Goal: Book appointment/travel/reservation

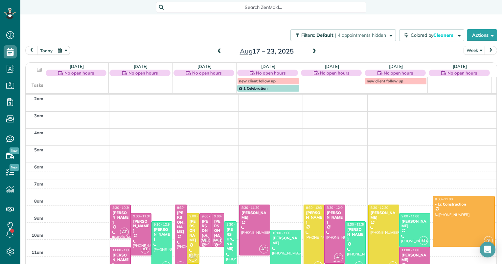
scroll to position [90, 0]
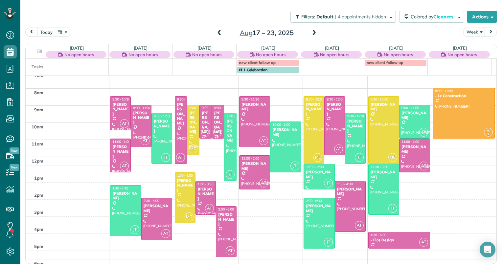
click at [216, 32] on span at bounding box center [219, 33] width 7 height 6
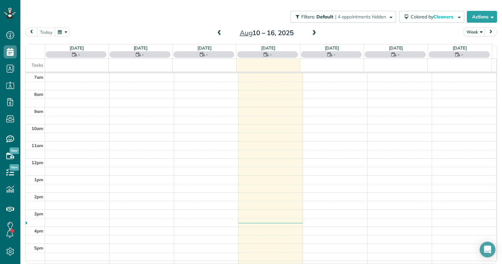
scroll to position [18, 0]
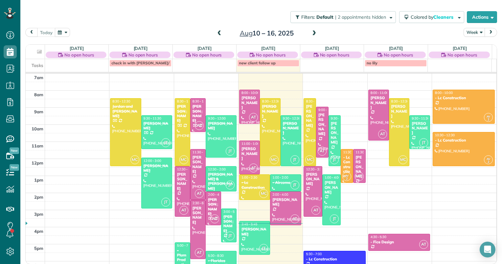
click at [312, 34] on span at bounding box center [314, 34] width 7 height 6
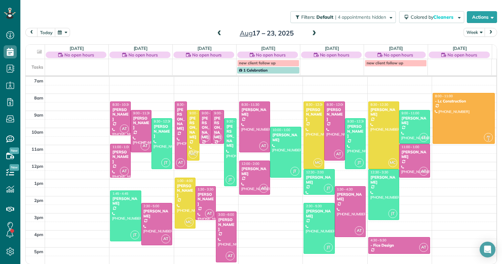
click at [312, 34] on span at bounding box center [314, 34] width 7 height 6
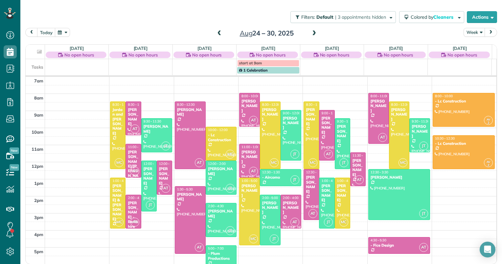
click at [311, 30] on span at bounding box center [314, 34] width 7 height 10
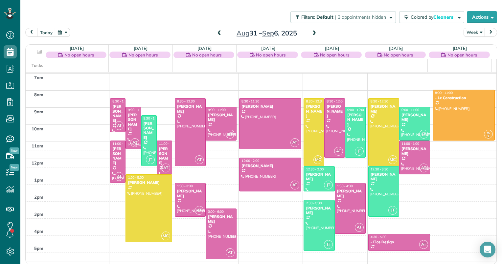
click at [311, 30] on span at bounding box center [314, 34] width 7 height 10
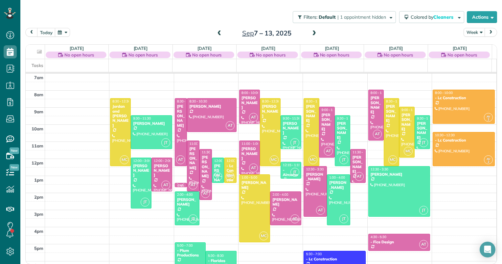
click at [311, 30] on span at bounding box center [314, 34] width 7 height 10
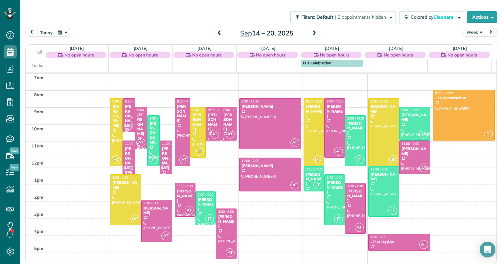
click at [311, 30] on span at bounding box center [314, 34] width 7 height 10
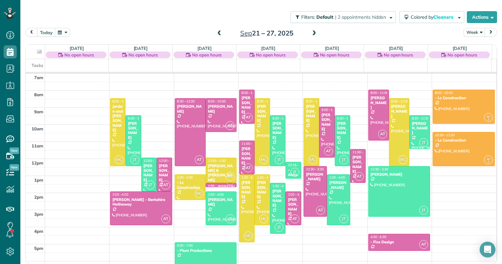
click at [216, 34] on span at bounding box center [219, 34] width 7 height 6
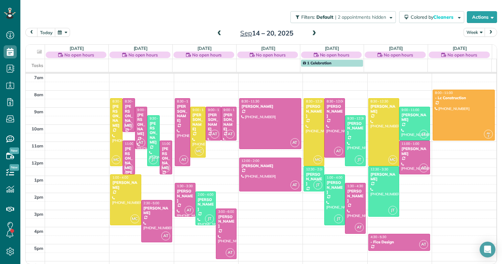
click at [216, 34] on span at bounding box center [219, 34] width 7 height 6
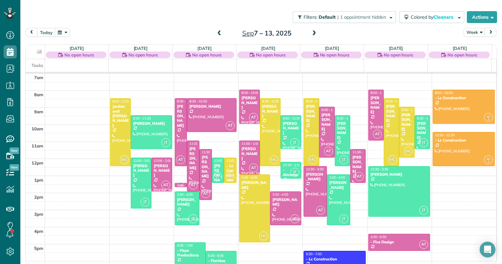
click at [216, 34] on span at bounding box center [219, 34] width 7 height 6
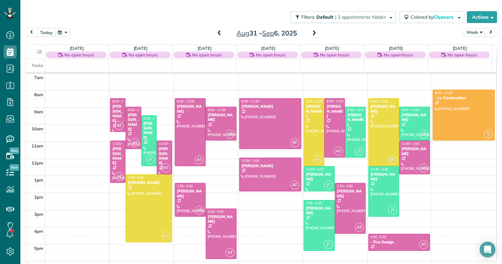
click at [216, 34] on span at bounding box center [219, 34] width 7 height 6
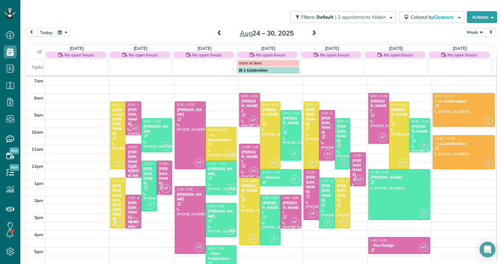
click at [216, 34] on span at bounding box center [219, 34] width 7 height 6
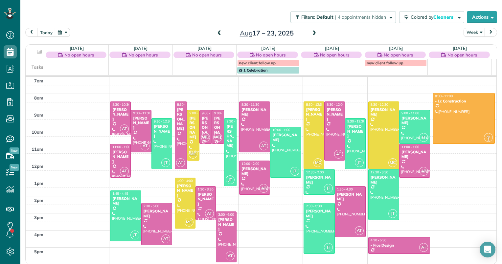
click at [216, 34] on span at bounding box center [219, 34] width 7 height 6
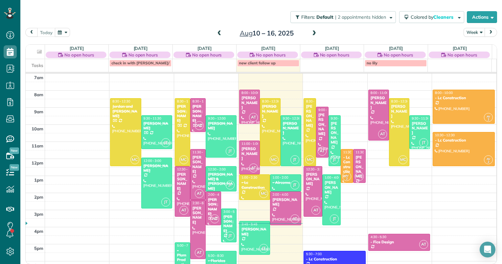
click at [313, 35] on span at bounding box center [314, 34] width 7 height 6
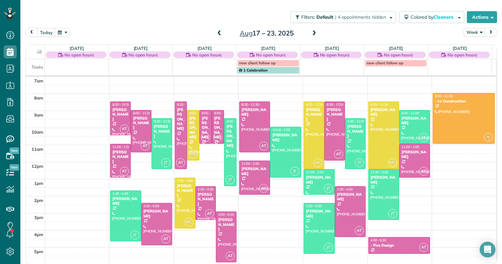
click at [313, 35] on span at bounding box center [314, 34] width 7 height 6
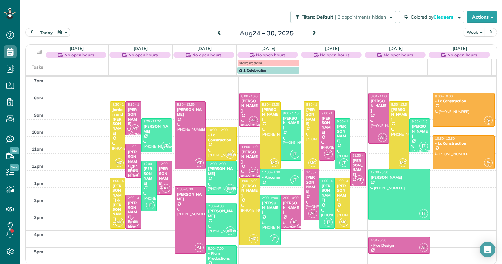
click at [159, 25] on div "Filters: Default | 3 appointments hidden Colored by Cleaners Color by Cleaner C…" at bounding box center [261, 17] width 482 height 22
click at [311, 32] on span at bounding box center [314, 34] width 7 height 6
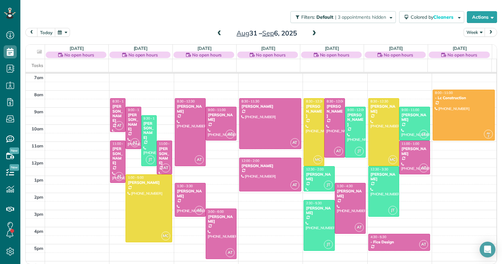
click at [311, 32] on span at bounding box center [314, 34] width 7 height 6
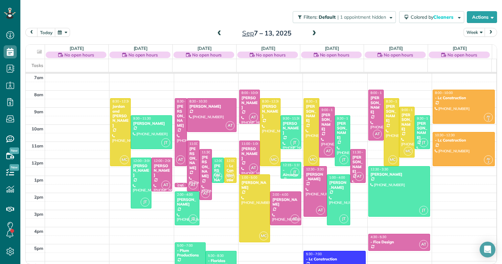
click at [218, 32] on span at bounding box center [219, 34] width 7 height 6
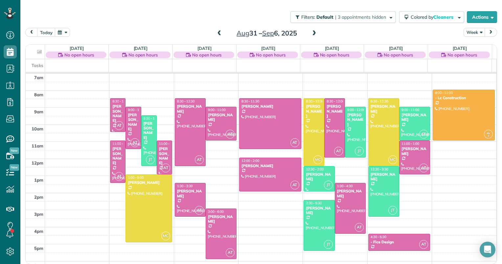
click at [218, 32] on span at bounding box center [219, 34] width 7 height 6
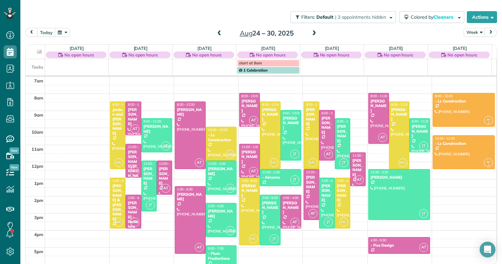
click at [218, 32] on span at bounding box center [219, 34] width 7 height 6
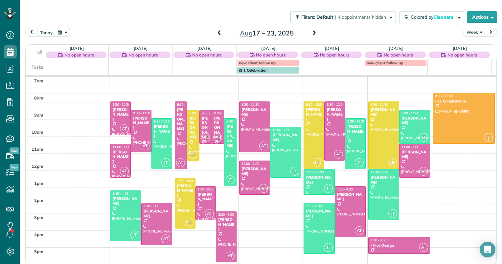
click at [218, 32] on span at bounding box center [219, 34] width 7 height 6
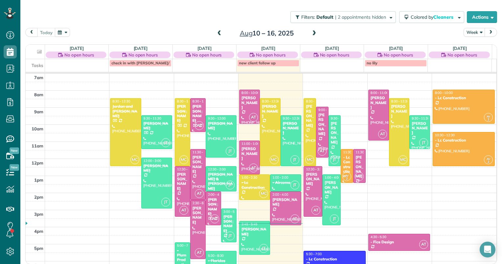
click at [311, 35] on span at bounding box center [314, 34] width 7 height 6
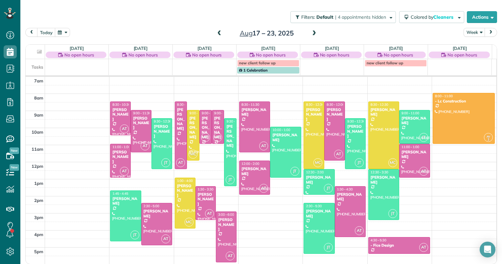
click at [311, 35] on span at bounding box center [314, 34] width 7 height 6
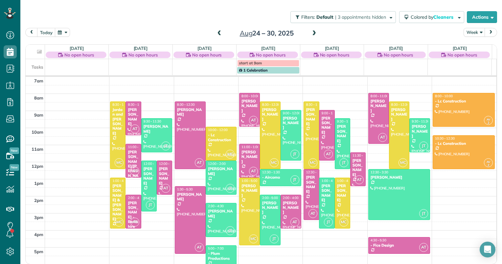
click at [311, 35] on span at bounding box center [314, 34] width 7 height 6
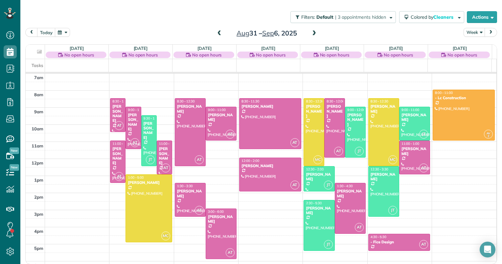
click at [311, 35] on span at bounding box center [314, 34] width 7 height 6
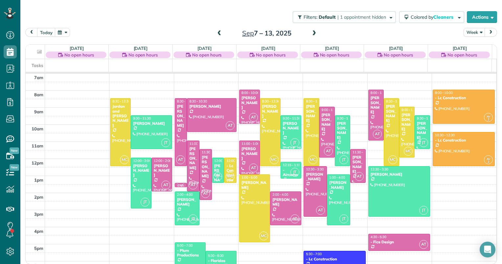
click at [311, 35] on span at bounding box center [314, 34] width 7 height 6
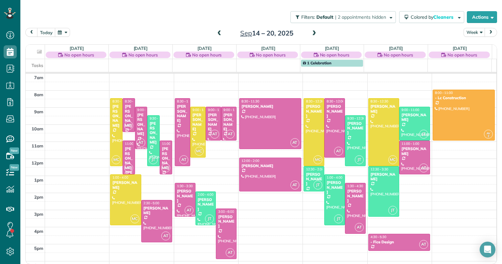
click at [219, 35] on span at bounding box center [219, 34] width 7 height 6
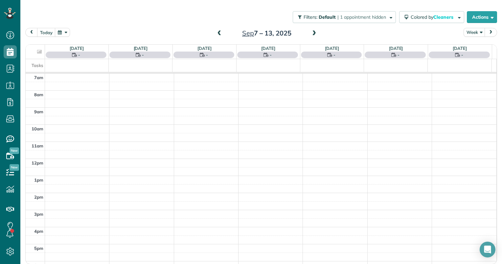
click at [218, 36] on span at bounding box center [219, 34] width 7 height 6
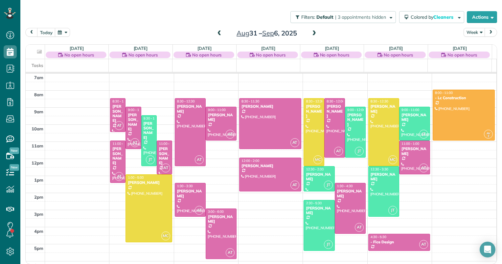
click at [218, 33] on span at bounding box center [219, 34] width 7 height 6
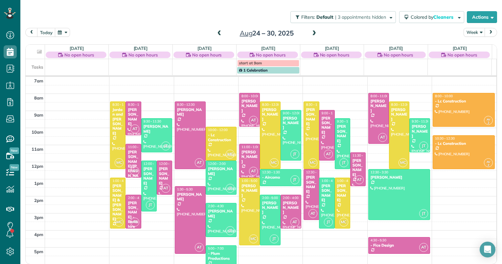
click at [218, 33] on span at bounding box center [219, 34] width 7 height 6
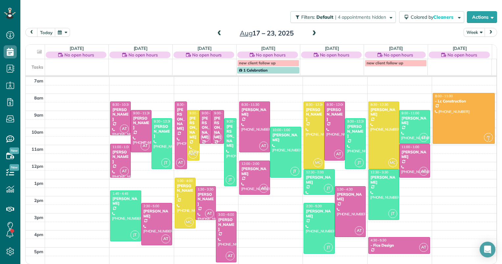
click at [218, 33] on span at bounding box center [219, 34] width 7 height 6
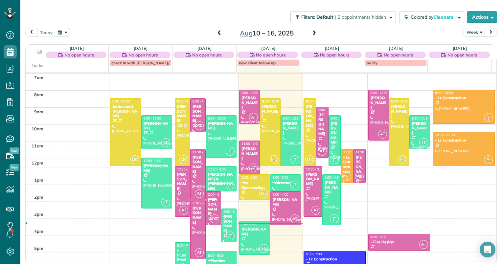
click at [311, 33] on span at bounding box center [314, 34] width 7 height 6
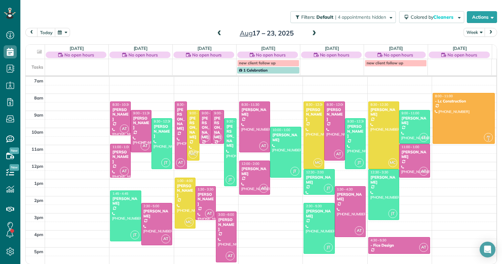
click at [311, 33] on span at bounding box center [314, 34] width 7 height 6
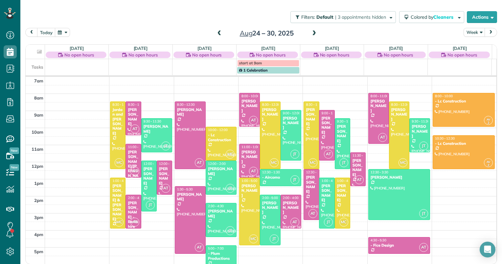
click at [311, 33] on span at bounding box center [314, 34] width 7 height 6
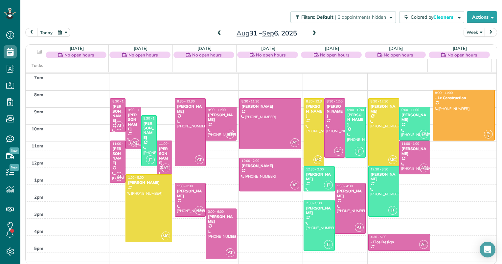
click at [217, 32] on span at bounding box center [219, 34] width 7 height 6
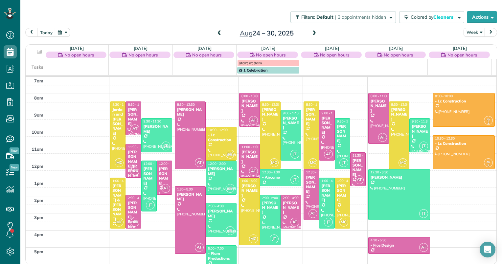
click at [311, 34] on span at bounding box center [314, 34] width 7 height 6
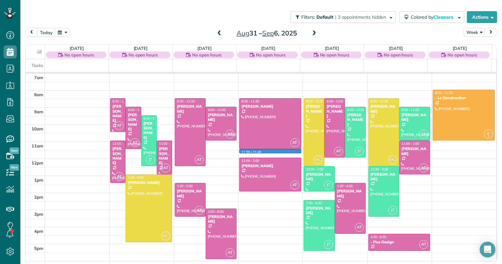
click at [254, 152] on div "2am 3am 4am 5am 6am 7am 8am 9am 10am 11am 12pm 1pm 2pm 3pm 4pm 5pm 6pm AT 8:30 …" at bounding box center [261, 133] width 471 height 290
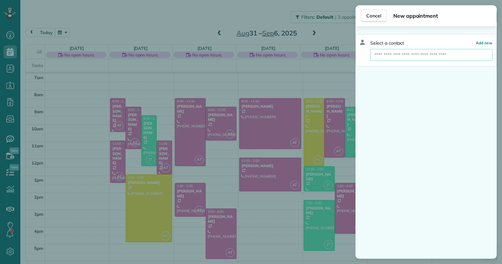
click at [385, 59] on input "text" at bounding box center [431, 55] width 122 height 12
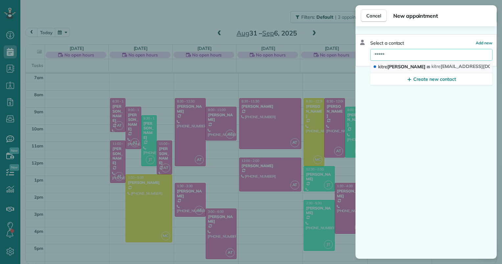
type input "*****"
click at [385, 64] on span "kitre" at bounding box center [382, 67] width 9 height 6
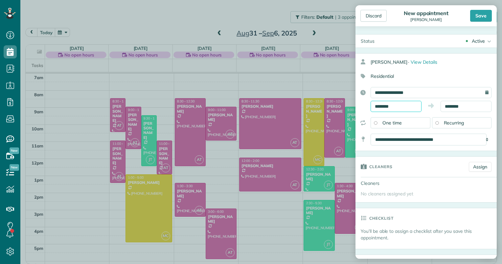
click at [389, 106] on input "********" at bounding box center [396, 106] width 51 height 11
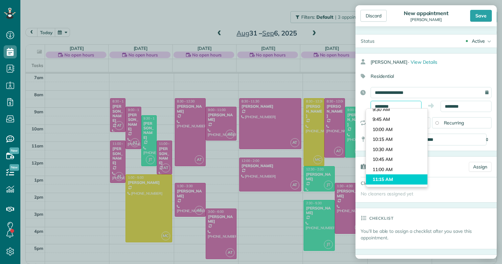
scroll to position [343, 0]
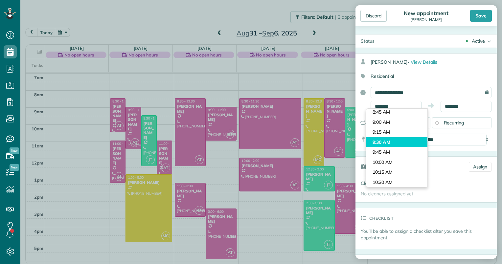
type input "*******"
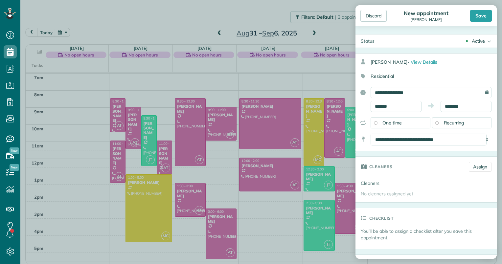
click at [390, 146] on body "Dashboard Scheduling Calendar View List View Dispatch View - Weekly scheduling …" at bounding box center [251, 132] width 502 height 264
click at [460, 108] on input "********" at bounding box center [466, 106] width 51 height 11
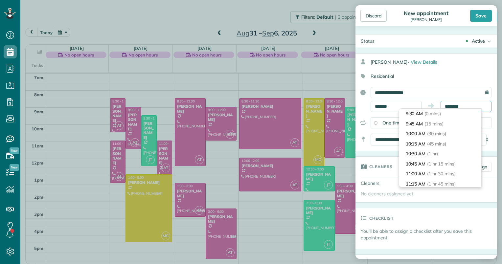
scroll to position [80, 0]
type input "********"
click at [455, 155] on li "12:30 PM (3 hrs)" at bounding box center [440, 154] width 82 height 10
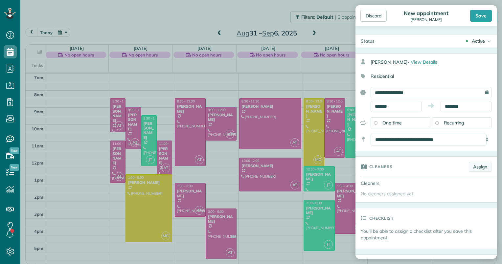
click at [470, 165] on link "Assign" at bounding box center [480, 167] width 23 height 10
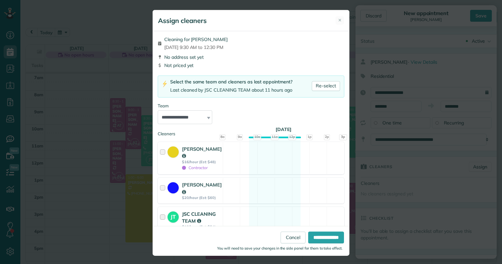
click at [204, 211] on strong "JSC CLEANING TEAM" at bounding box center [199, 217] width 34 height 13
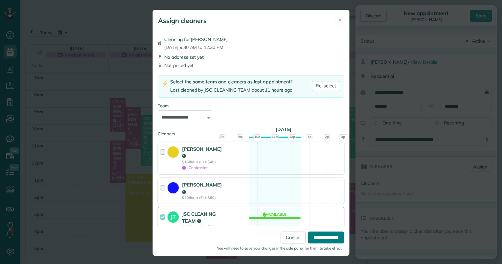
click at [317, 241] on input "**********" at bounding box center [326, 238] width 36 height 12
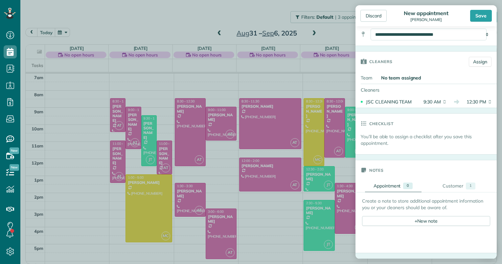
scroll to position [131, 0]
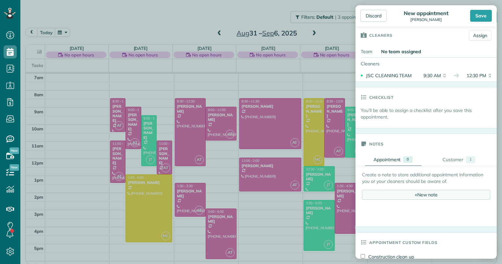
click at [404, 194] on div "+ New note" at bounding box center [426, 195] width 128 height 10
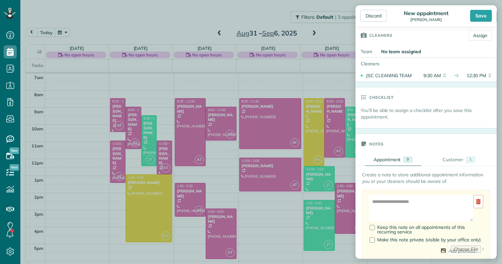
click at [399, 192] on div "Add Image Keep this note on all appointments of this recurring service Make thi…" at bounding box center [426, 225] width 128 height 70
click at [395, 199] on textarea at bounding box center [421, 208] width 104 height 27
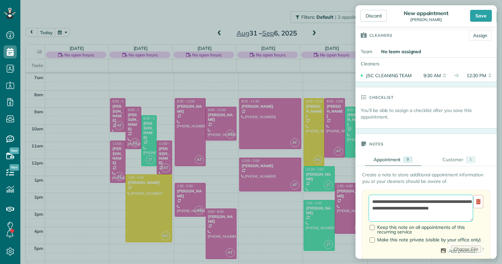
drag, startPoint x: 456, startPoint y: 206, endPoint x: 376, endPoint y: 215, distance: 80.3
click at [376, 215] on textarea "**********" at bounding box center [421, 208] width 104 height 27
drag, startPoint x: 392, startPoint y: 215, endPoint x: 356, endPoint y: 214, distance: 36.1
type textarea "**********"
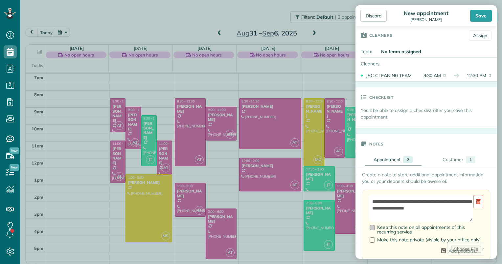
click at [399, 226] on span "Keep this note on all appointments of this recurring service" at bounding box center [421, 229] width 88 height 11
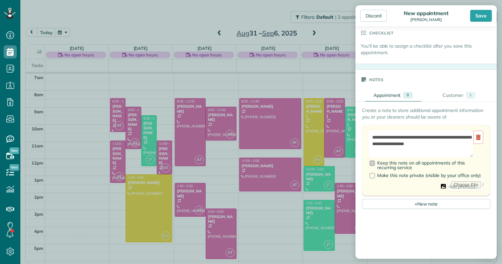
scroll to position [197, 0]
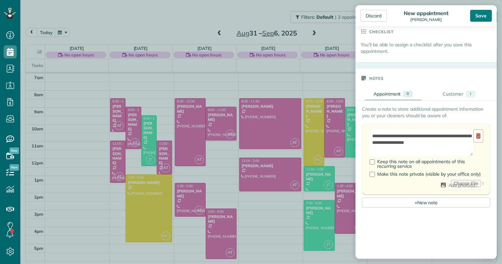
click at [484, 16] on div "Save" at bounding box center [481, 16] width 22 height 12
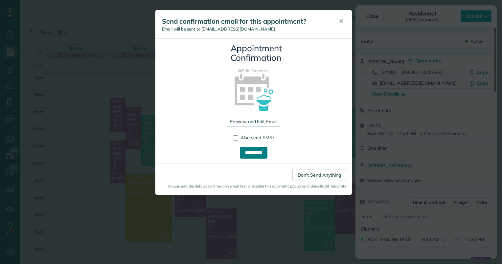
click at [258, 154] on input "**********" at bounding box center [254, 153] width 28 height 12
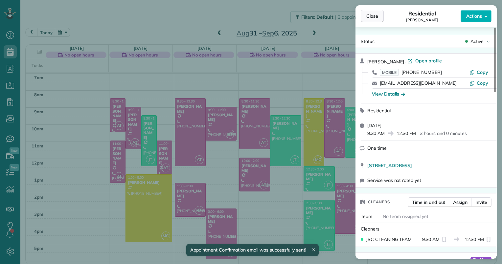
click at [379, 18] on button "Close" at bounding box center [372, 16] width 23 height 12
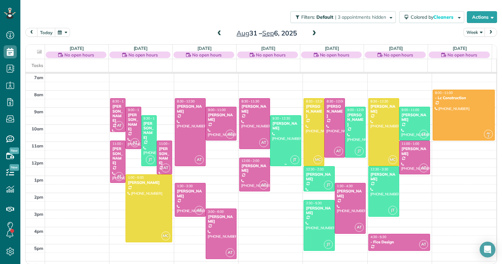
click at [283, 145] on div at bounding box center [285, 141] width 30 height 50
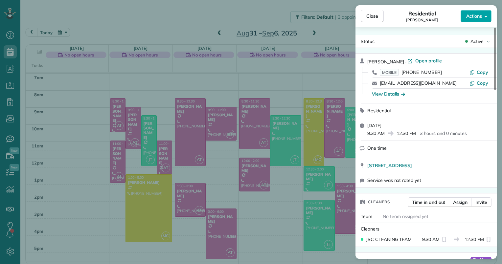
click at [490, 16] on button "Actions" at bounding box center [476, 16] width 31 height 12
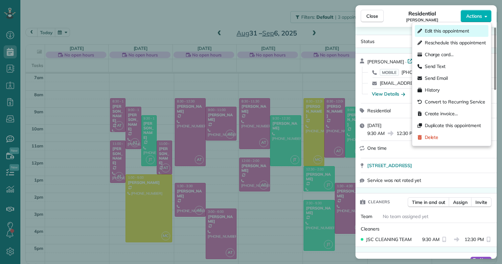
click at [459, 33] on span "Edit this appointment" at bounding box center [447, 31] width 44 height 7
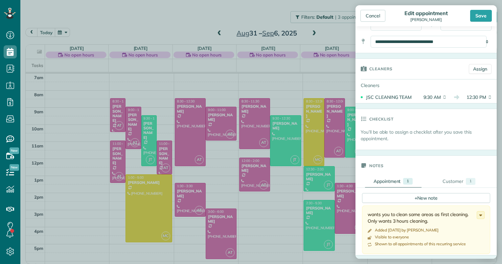
scroll to position [131, 0]
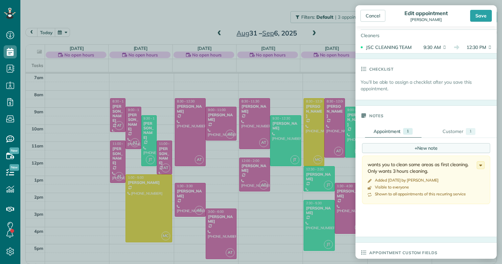
click at [411, 145] on div "+ New note" at bounding box center [426, 148] width 128 height 10
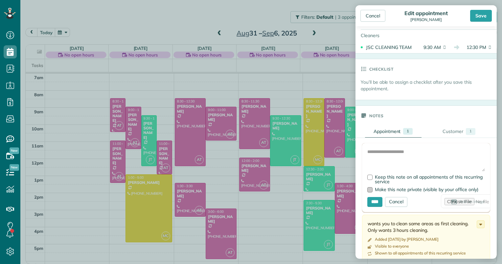
click at [394, 188] on span "Make this note private (visible by your office only)" at bounding box center [427, 190] width 104 height 6
click at [405, 153] on textarea at bounding box center [426, 160] width 118 height 23
paste textarea "********"
type textarea "**********"
click at [375, 200] on input "****" at bounding box center [374, 202] width 15 height 10
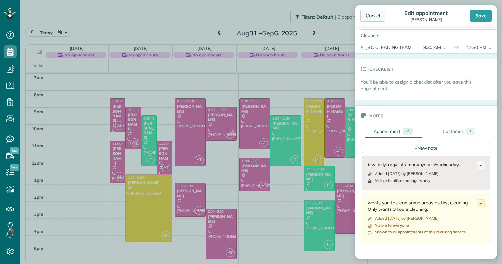
click at [374, 16] on div "Cancel" at bounding box center [372, 16] width 25 height 12
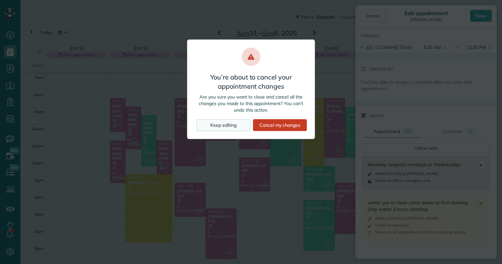
click at [230, 124] on div "Keep editing" at bounding box center [224, 125] width 54 height 12
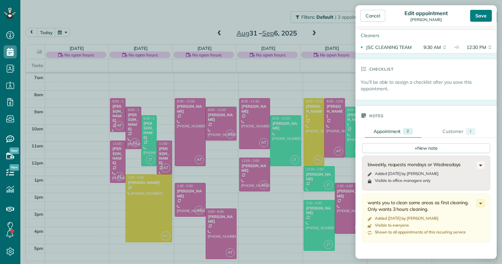
click at [478, 19] on div "Save" at bounding box center [481, 16] width 22 height 12
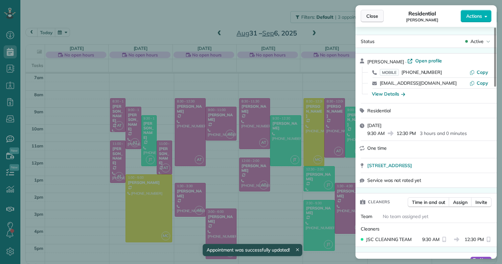
click at [372, 14] on span "Close" at bounding box center [372, 16] width 12 height 7
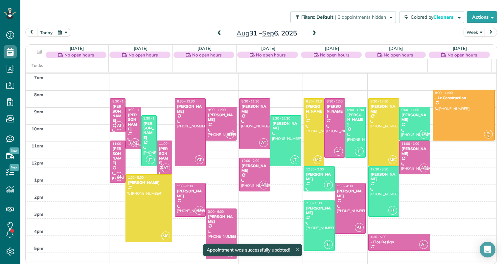
click at [278, 62] on div "Tasks" at bounding box center [259, 65] width 466 height 13
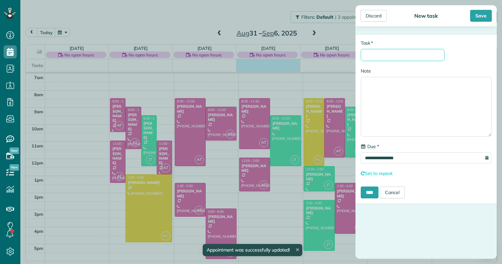
click at [375, 57] on input "* Task" at bounding box center [403, 55] width 84 height 12
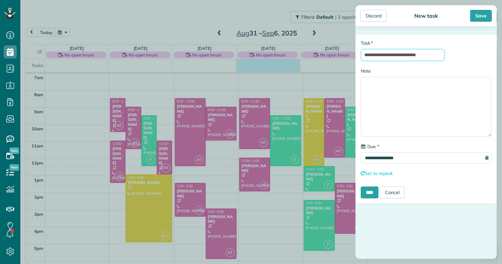
type input "**********"
click at [361, 187] on input "****" at bounding box center [370, 193] width 18 height 12
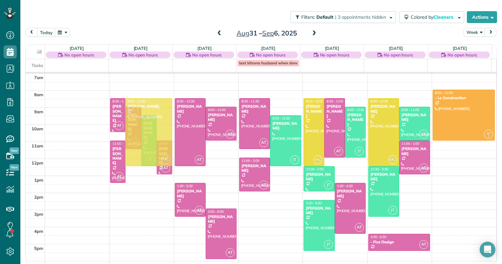
drag, startPoint x: 156, startPoint y: 190, endPoint x: 154, endPoint y: 116, distance: 74.6
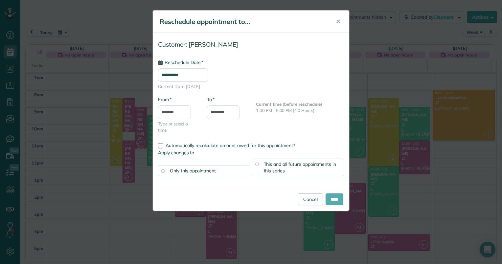
type input "**********"
click at [322, 167] on div "This and all future appointments in this series" at bounding box center [298, 168] width 92 height 18
click at [331, 194] on input "****" at bounding box center [335, 200] width 18 height 12
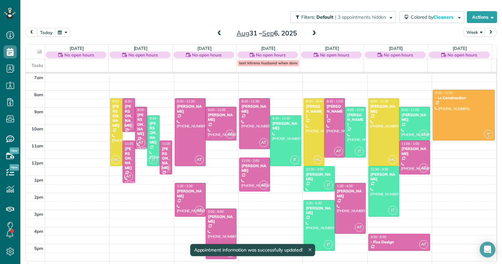
click at [217, 33] on span at bounding box center [219, 34] width 7 height 6
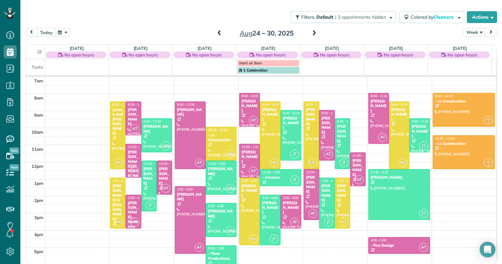
click at [217, 33] on span at bounding box center [219, 34] width 7 height 6
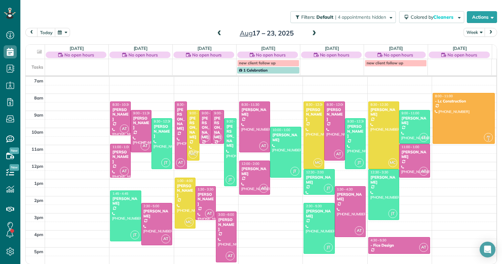
click at [217, 33] on span at bounding box center [219, 34] width 7 height 6
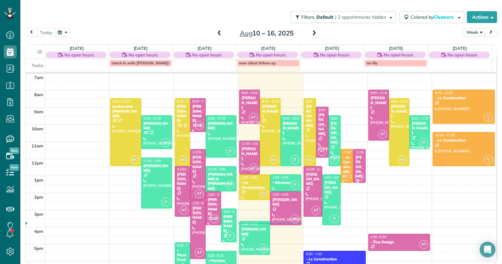
click at [311, 32] on span at bounding box center [314, 34] width 7 height 6
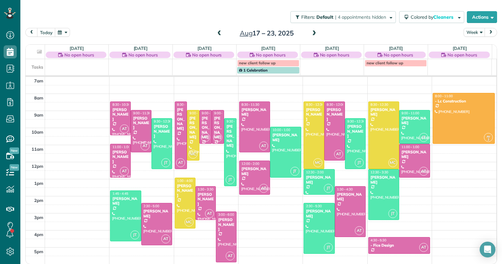
click at [311, 32] on span at bounding box center [314, 34] width 7 height 6
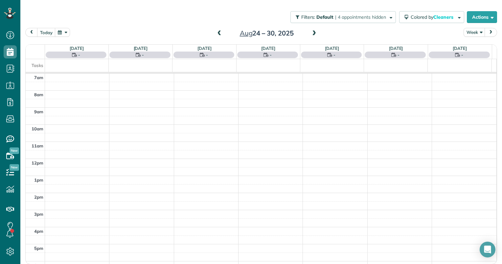
click at [311, 32] on span at bounding box center [314, 34] width 7 height 6
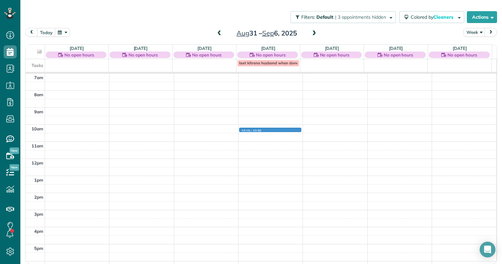
click at [275, 128] on body "Dashboard Scheduling Calendar View List View Dispatch View - Weekly scheduling …" at bounding box center [251, 132] width 502 height 264
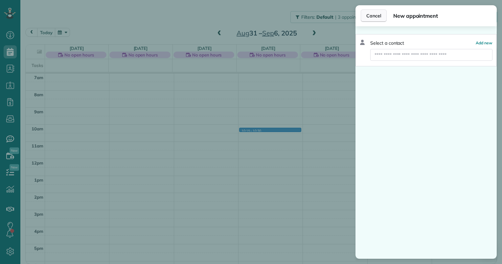
click at [376, 11] on button "Cancel" at bounding box center [374, 16] width 26 height 12
